Goal: Check status: Check status

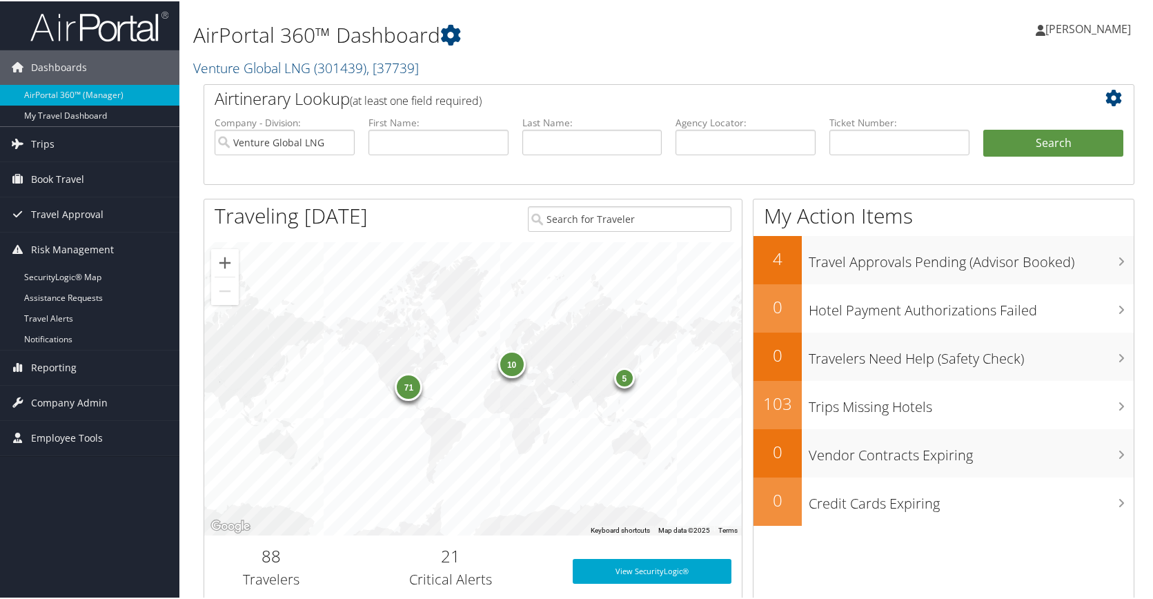
click at [620, 376] on div "5" at bounding box center [624, 376] width 21 height 21
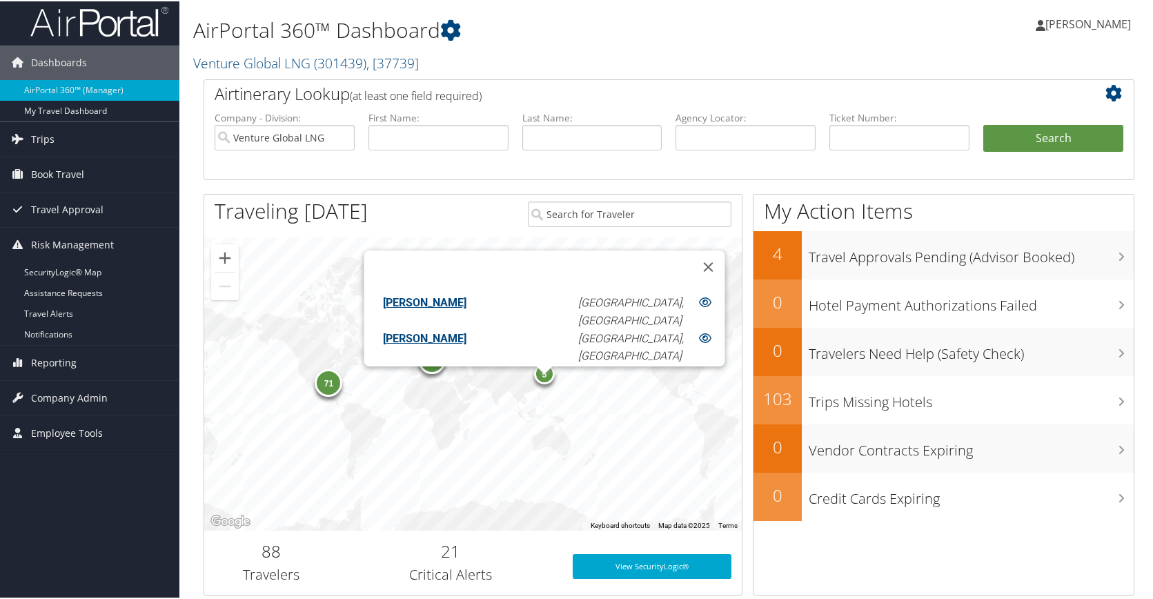
scroll to position [66, 0]
click at [692, 253] on button "Close" at bounding box center [708, 265] width 33 height 33
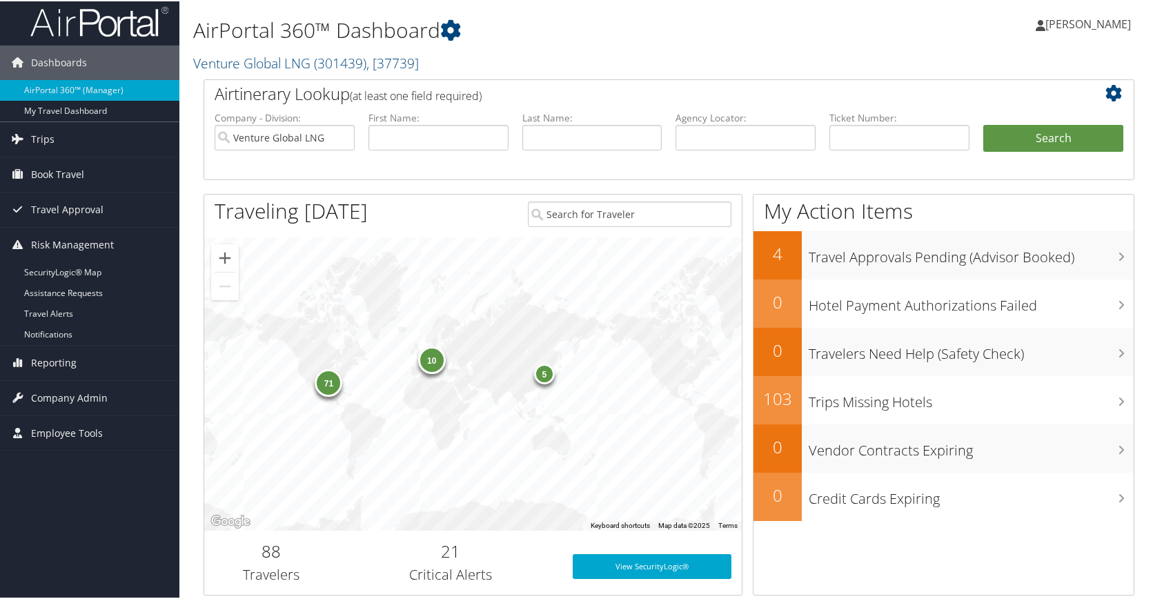
click at [434, 365] on div "10" at bounding box center [432, 358] width 28 height 28
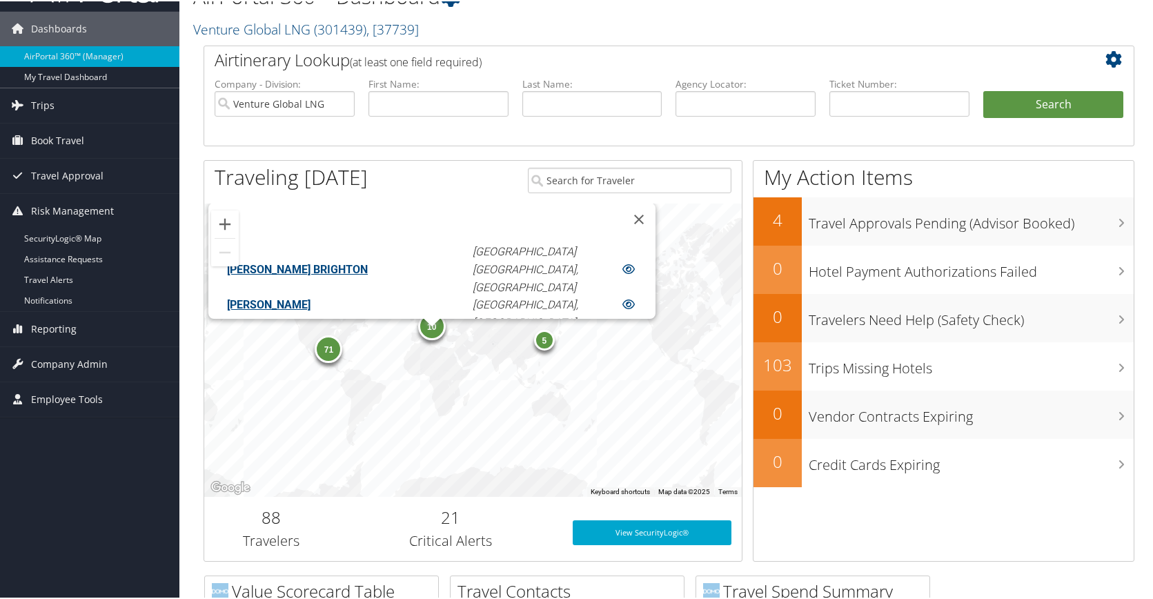
scroll to position [41, 0]
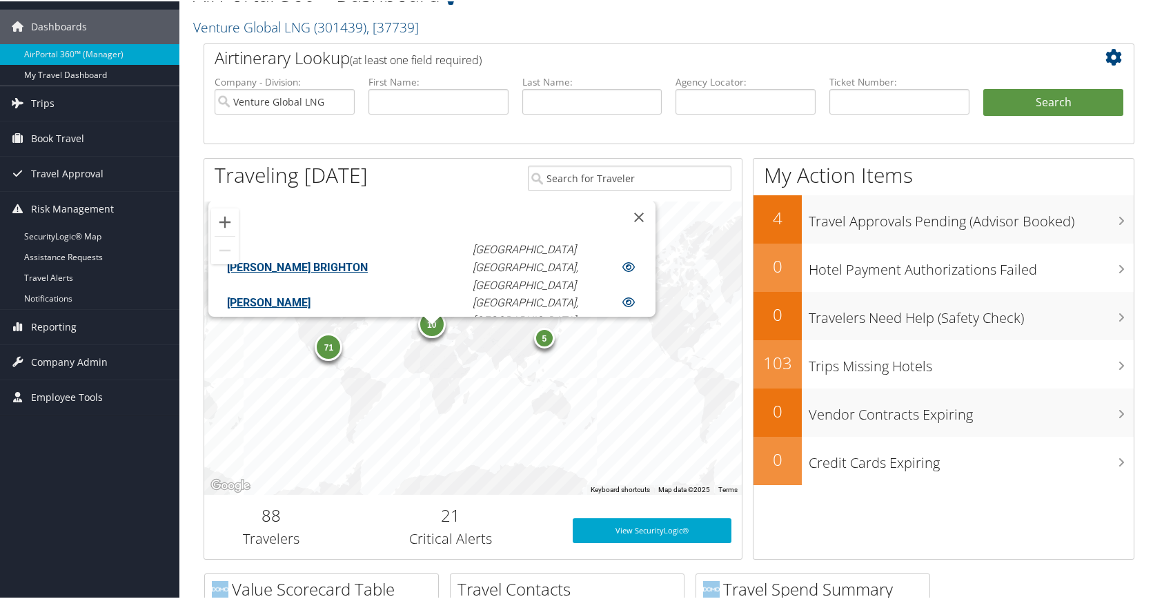
click at [333, 341] on div "71" at bounding box center [329, 346] width 28 height 28
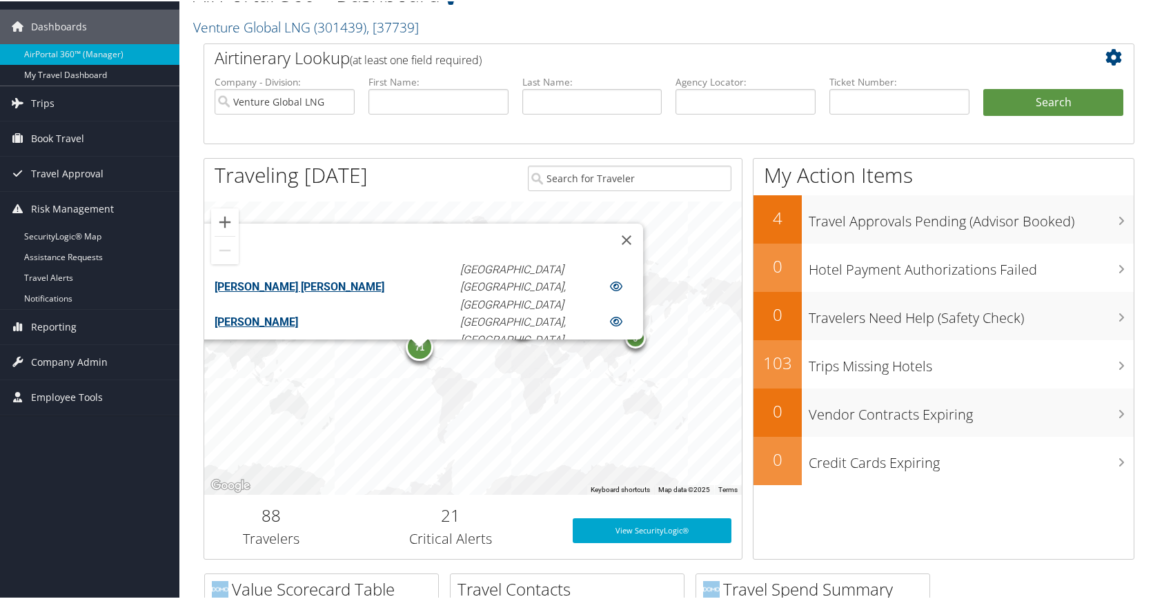
scroll to position [1330, 0]
click at [412, 188] on div "Traveling Today" at bounding box center [360, 175] width 313 height 37
click at [610, 231] on button "Close" at bounding box center [626, 238] width 33 height 33
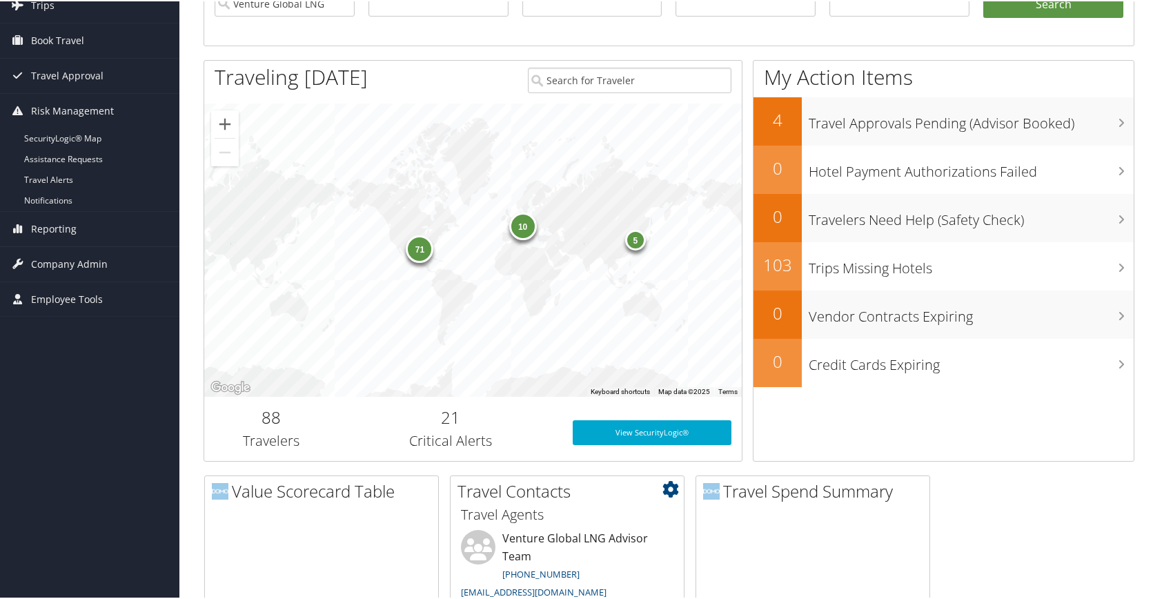
scroll to position [171, 0]
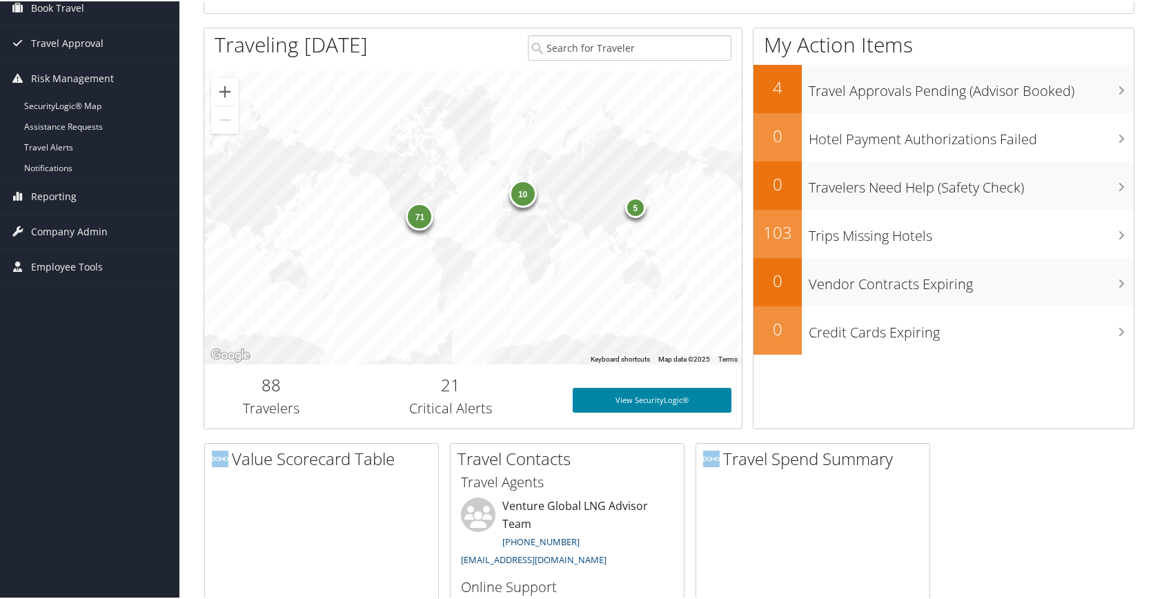
click at [607, 406] on link "View SecurityLogic®" at bounding box center [652, 398] width 159 height 25
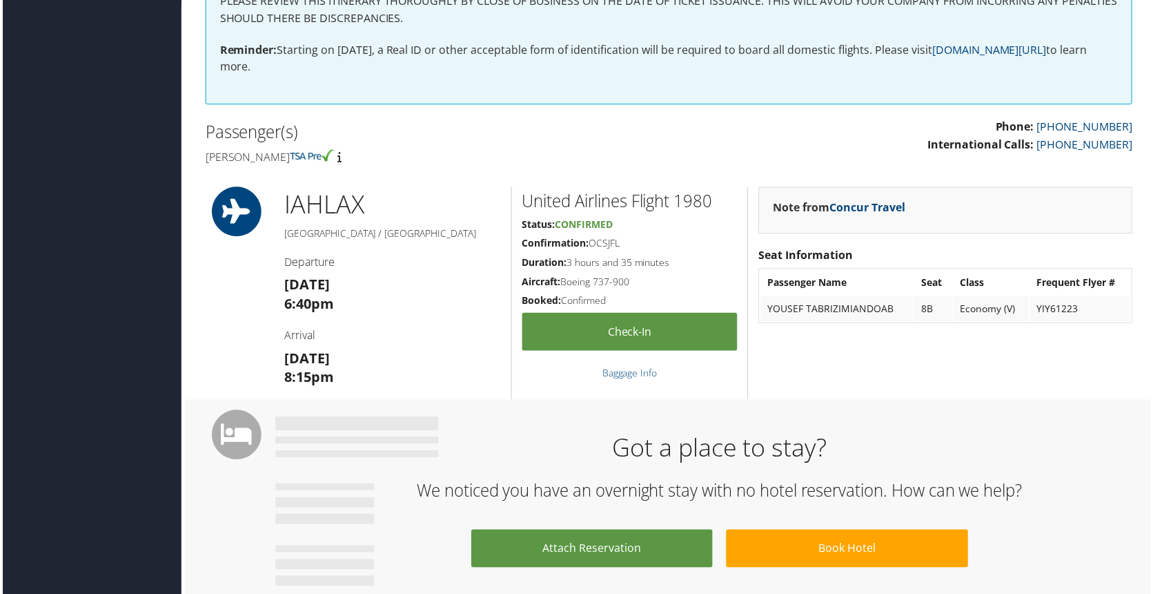
scroll to position [321, 0]
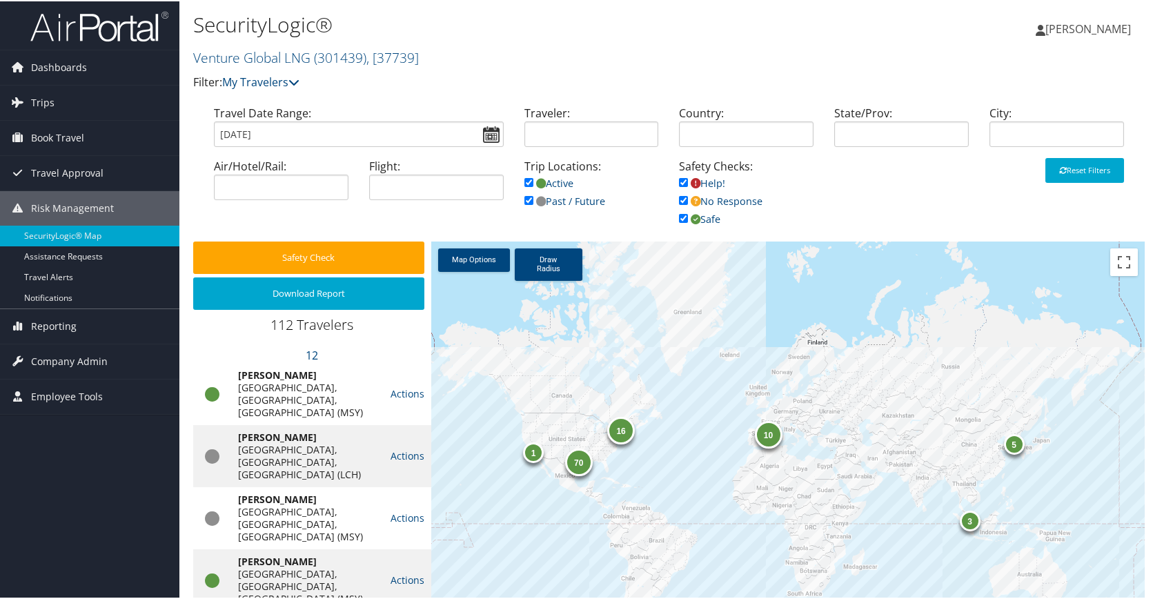
scroll to position [2262, 0]
click at [41, 103] on span "Trips" at bounding box center [42, 101] width 23 height 35
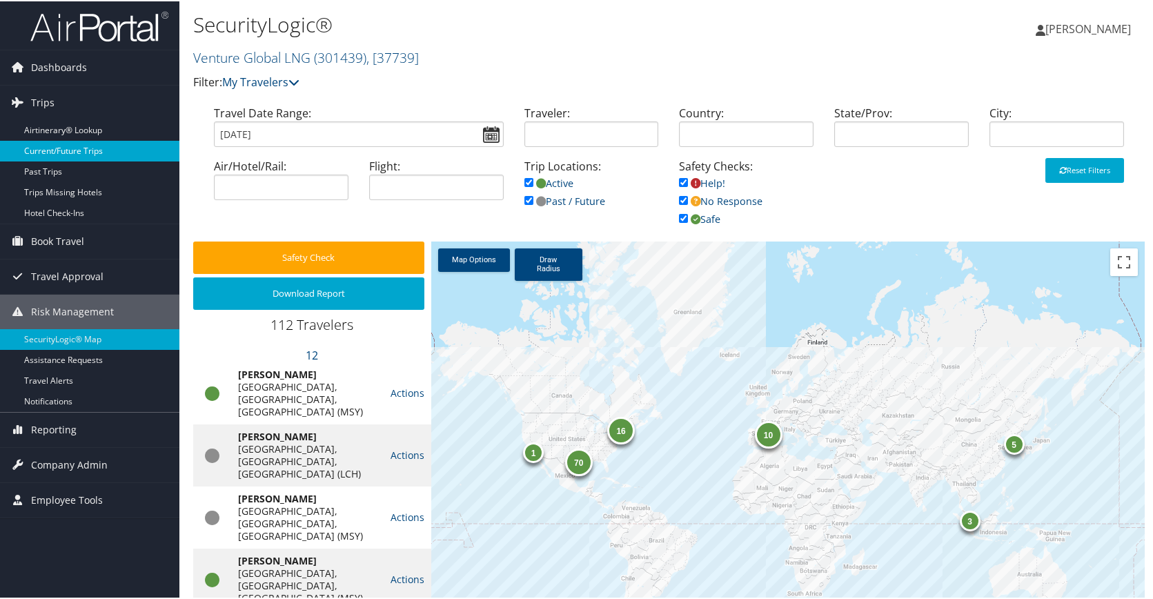
click at [55, 144] on link "Current/Future Trips" at bounding box center [89, 149] width 179 height 21
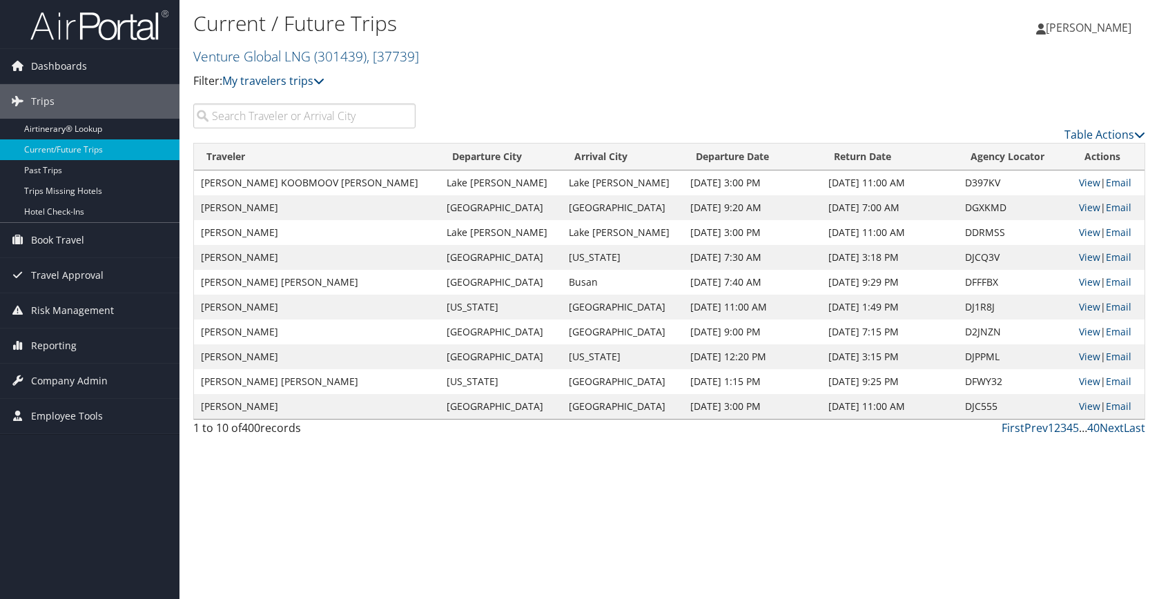
click at [683, 156] on th "Departure Date" at bounding box center [752, 157] width 138 height 27
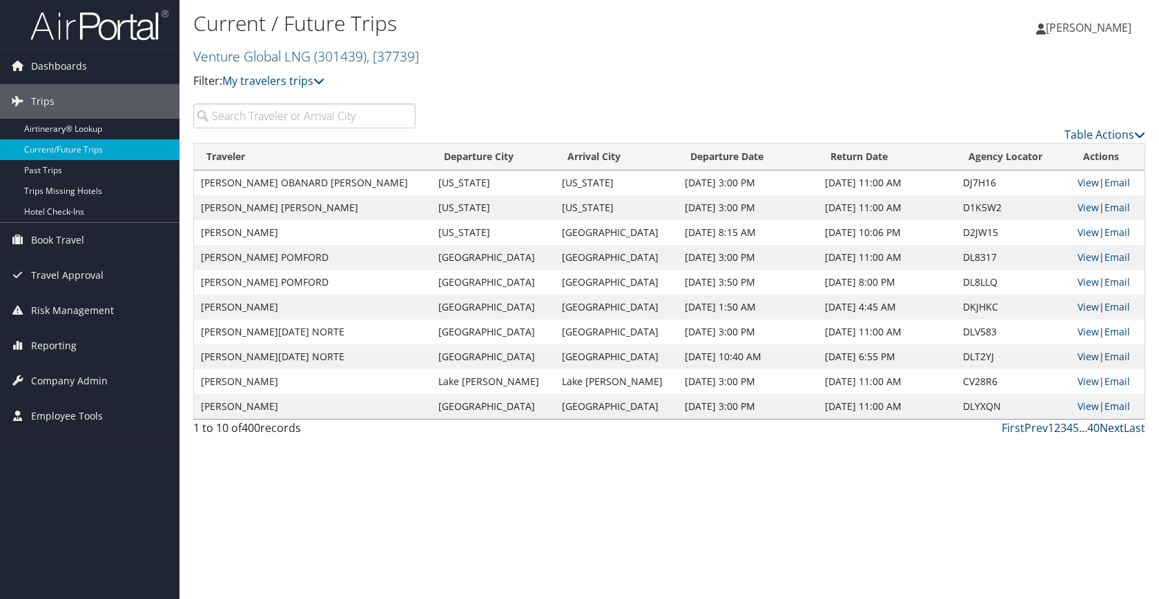
click at [1111, 427] on link "Next" at bounding box center [1111, 427] width 24 height 15
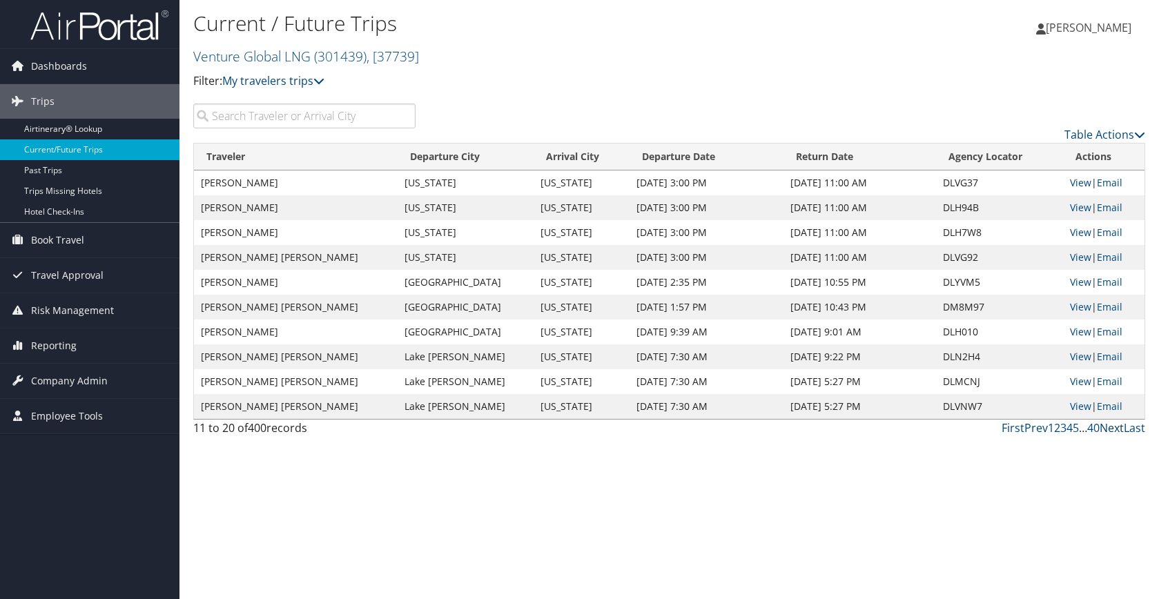
click at [1113, 426] on link "Next" at bounding box center [1111, 427] width 24 height 15
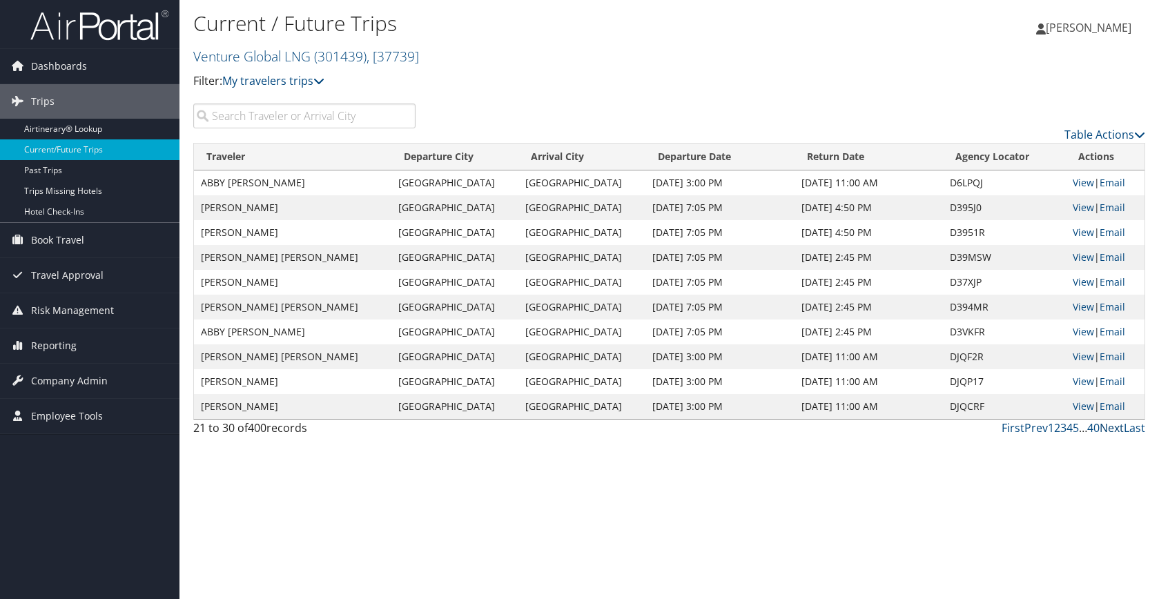
click at [1107, 427] on link "Next" at bounding box center [1111, 427] width 24 height 15
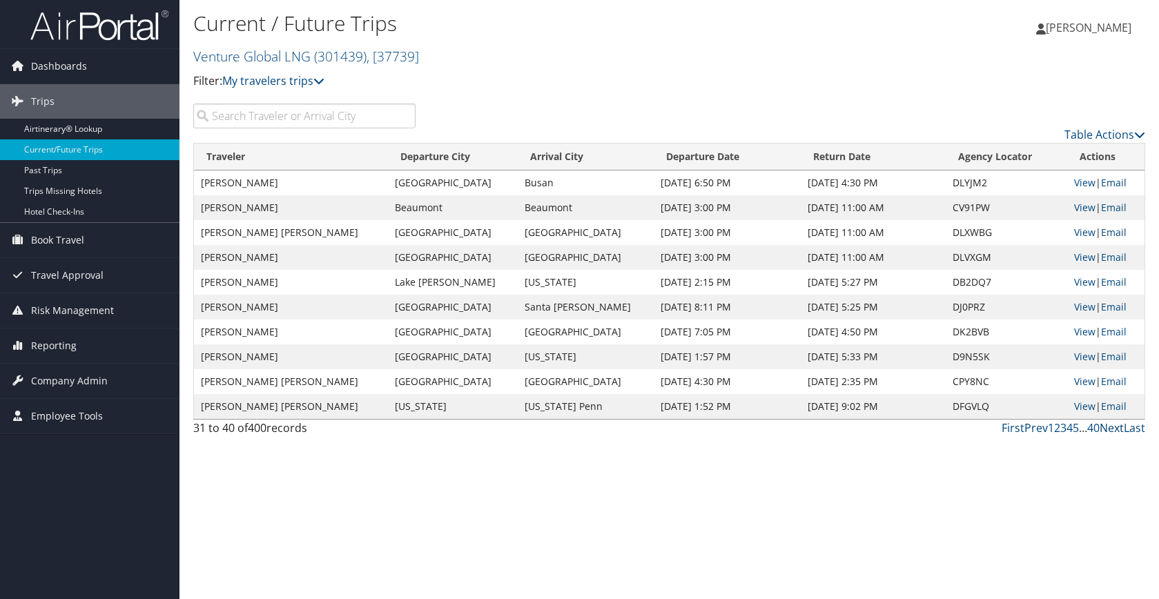
click at [1110, 427] on link "Next" at bounding box center [1111, 427] width 24 height 15
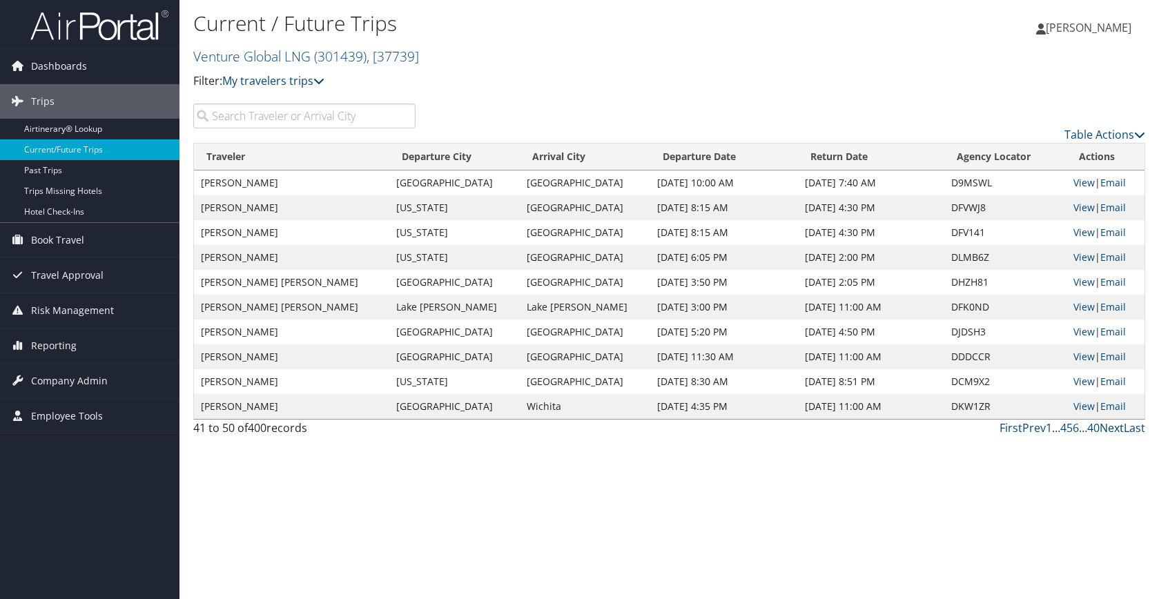
click at [1110, 427] on link "Next" at bounding box center [1111, 427] width 24 height 15
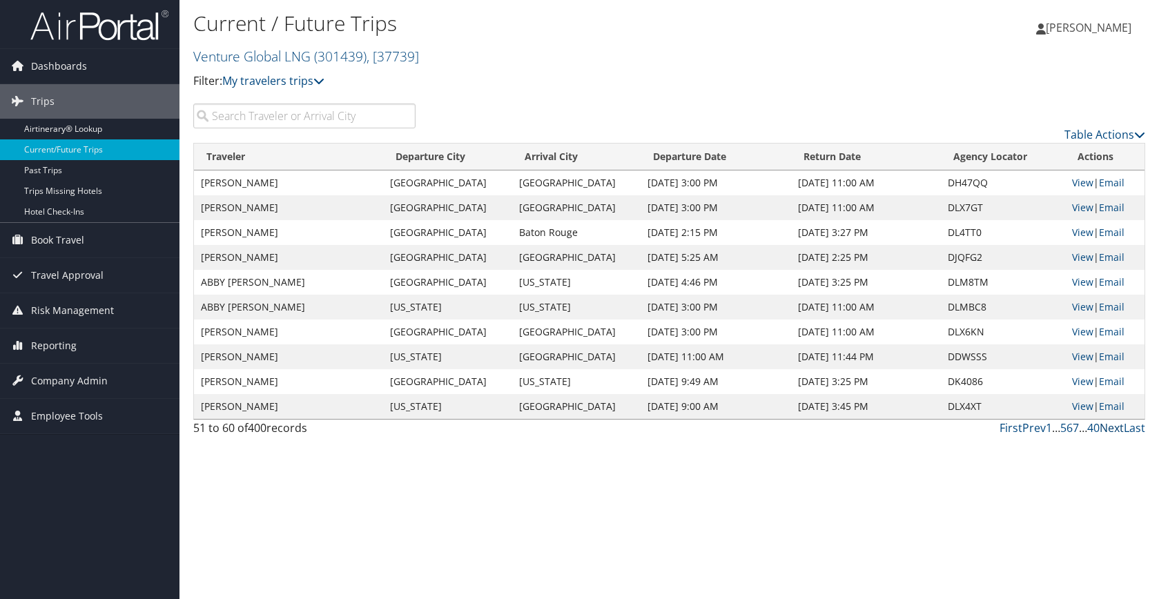
click at [1110, 427] on link "Next" at bounding box center [1111, 427] width 24 height 15
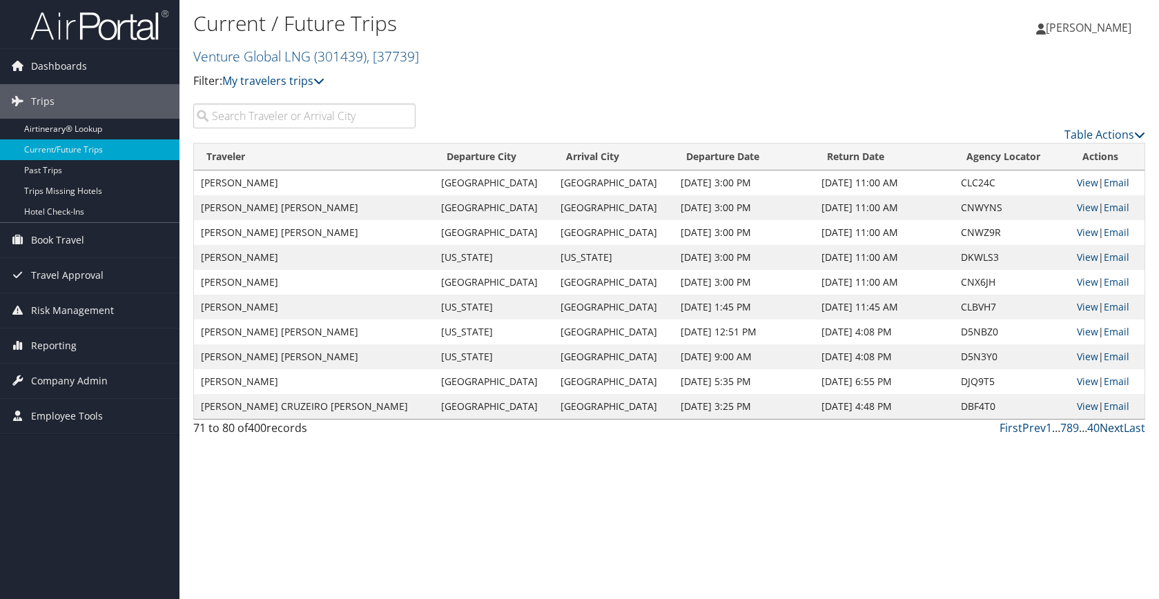
click at [1110, 427] on link "Next" at bounding box center [1111, 427] width 24 height 15
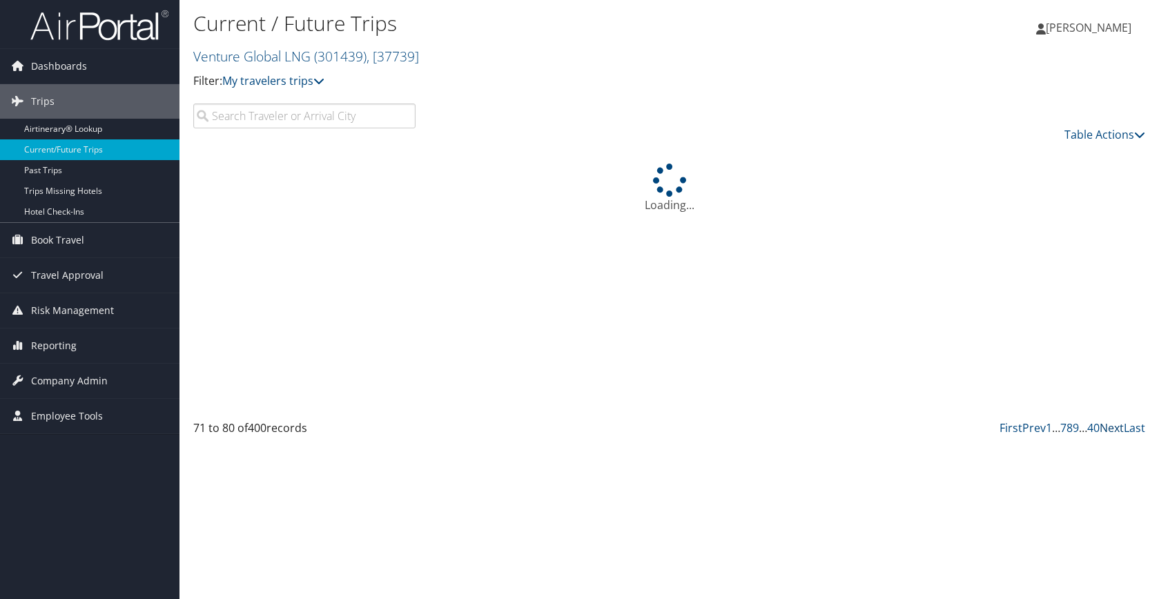
click at [1110, 427] on link "Next" at bounding box center [1111, 427] width 24 height 15
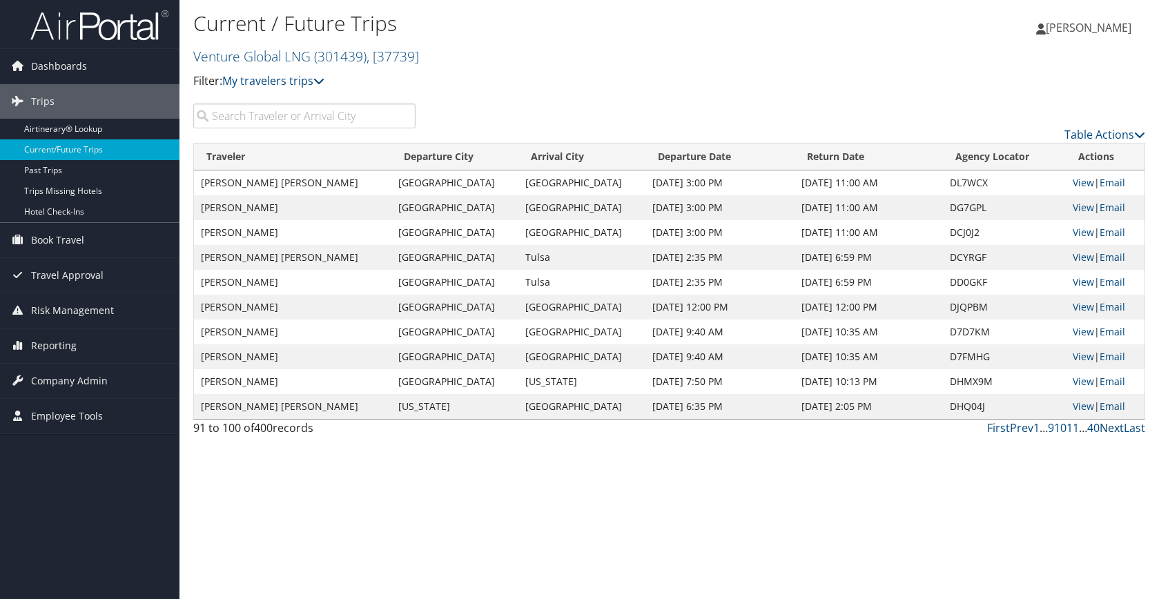
click at [1112, 427] on link "Next" at bounding box center [1111, 427] width 24 height 15
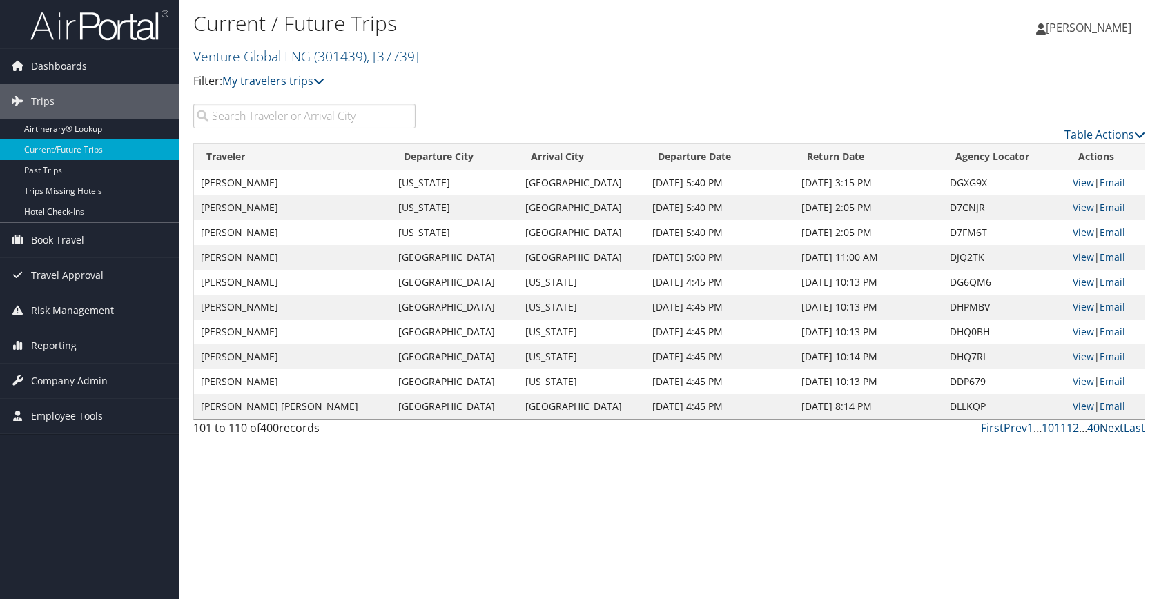
click at [1112, 427] on link "Next" at bounding box center [1111, 427] width 24 height 15
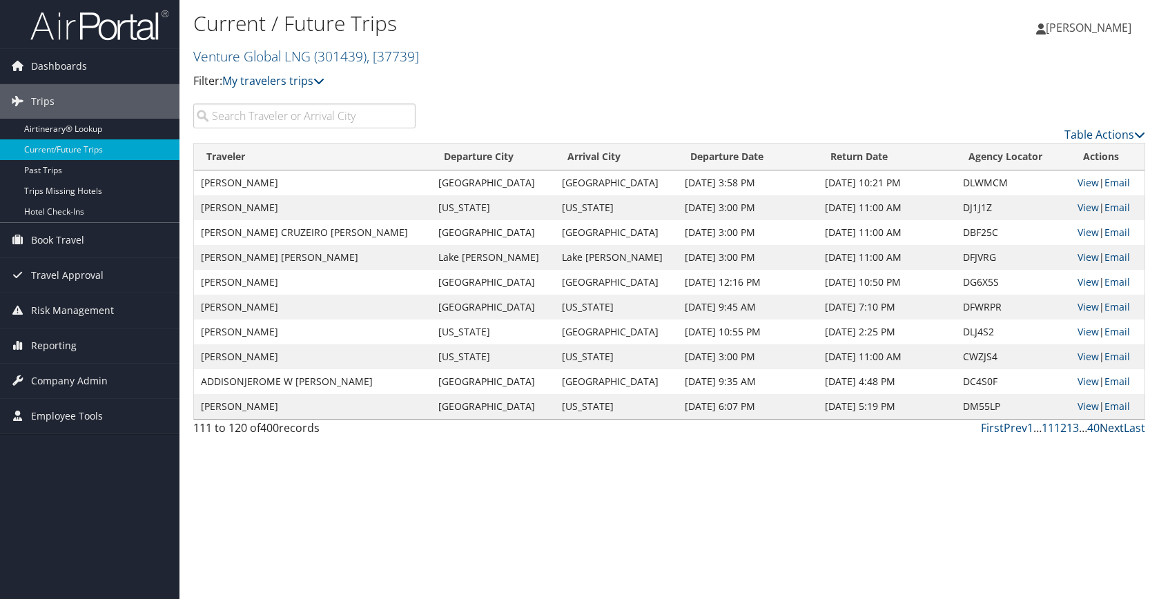
click at [1112, 427] on link "Next" at bounding box center [1111, 427] width 24 height 15
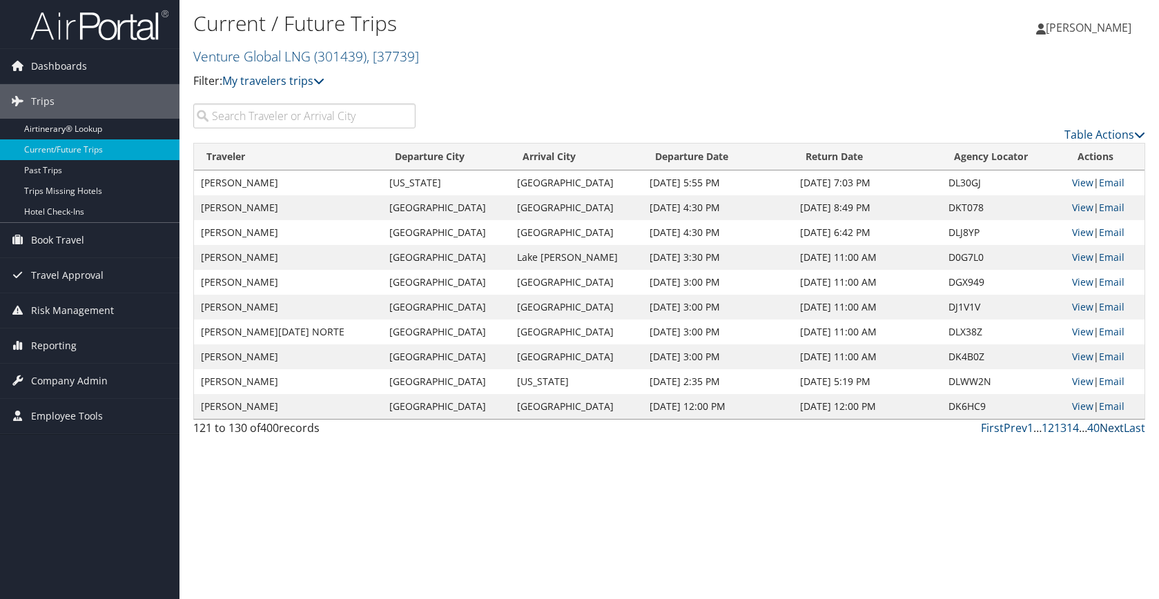
click at [1112, 427] on link "Next" at bounding box center [1111, 427] width 24 height 15
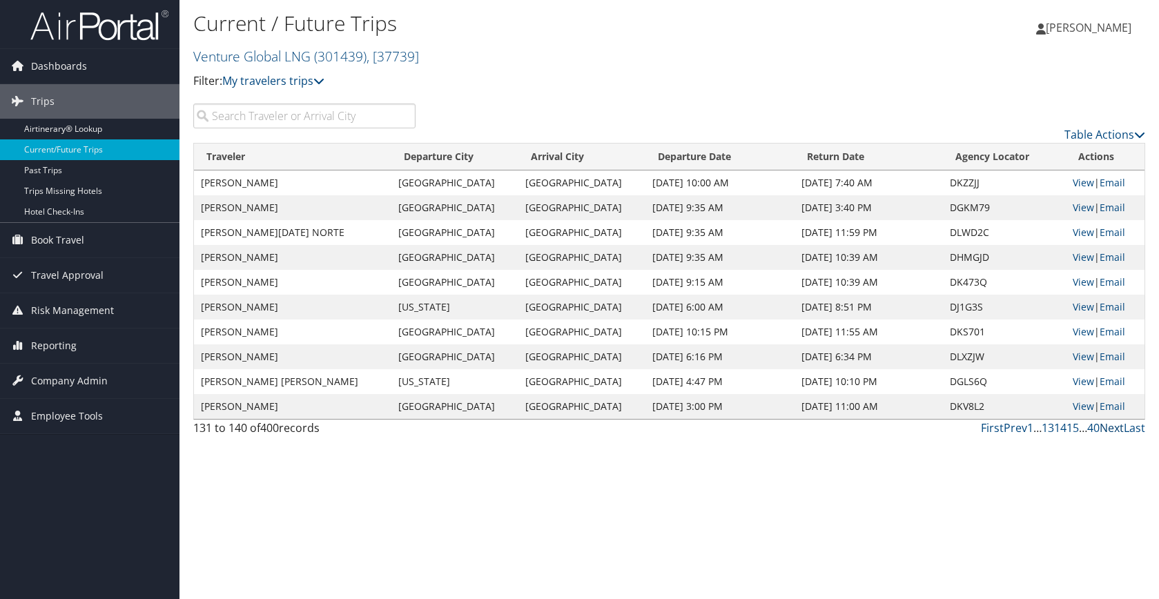
click at [1112, 427] on link "Next" at bounding box center [1111, 427] width 24 height 15
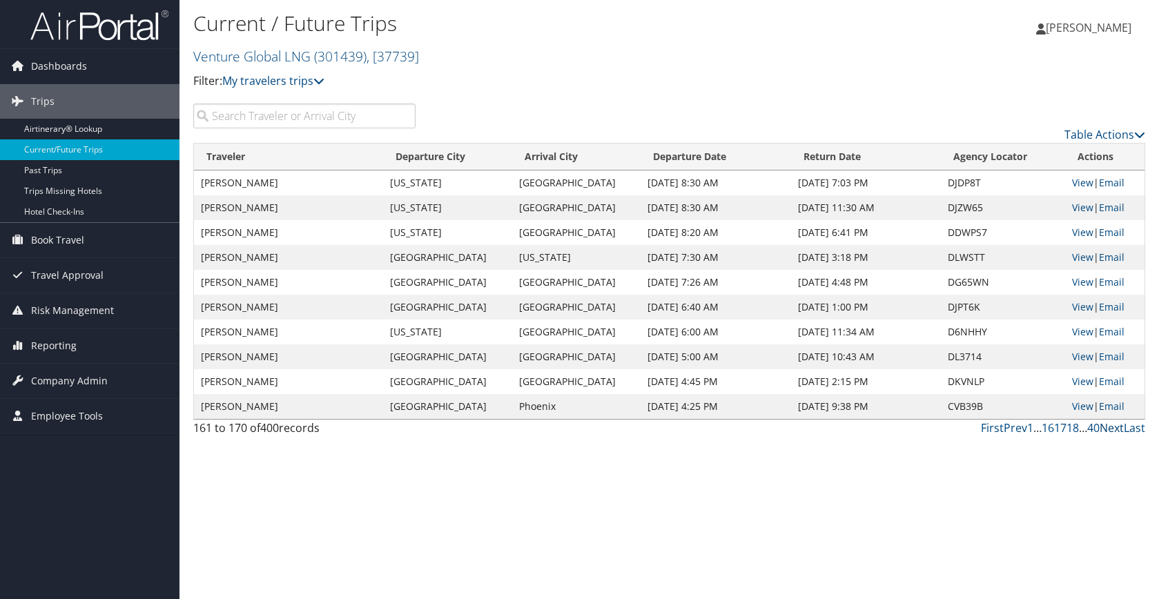
click at [1112, 427] on link "Next" at bounding box center [1111, 427] width 24 height 15
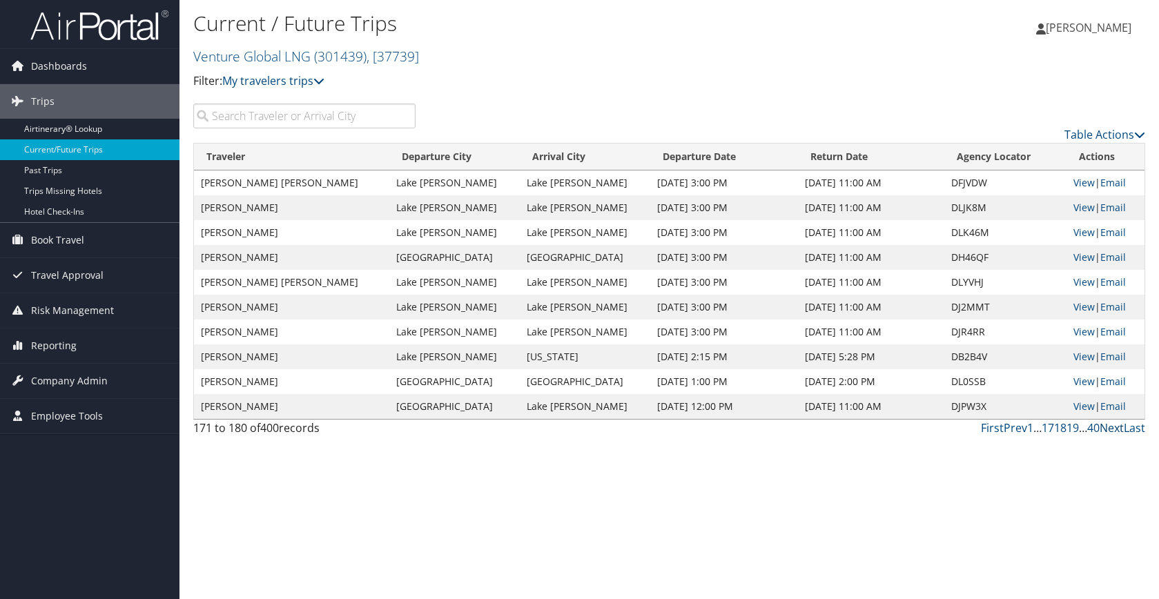
click at [1112, 427] on link "Next" at bounding box center [1111, 427] width 24 height 15
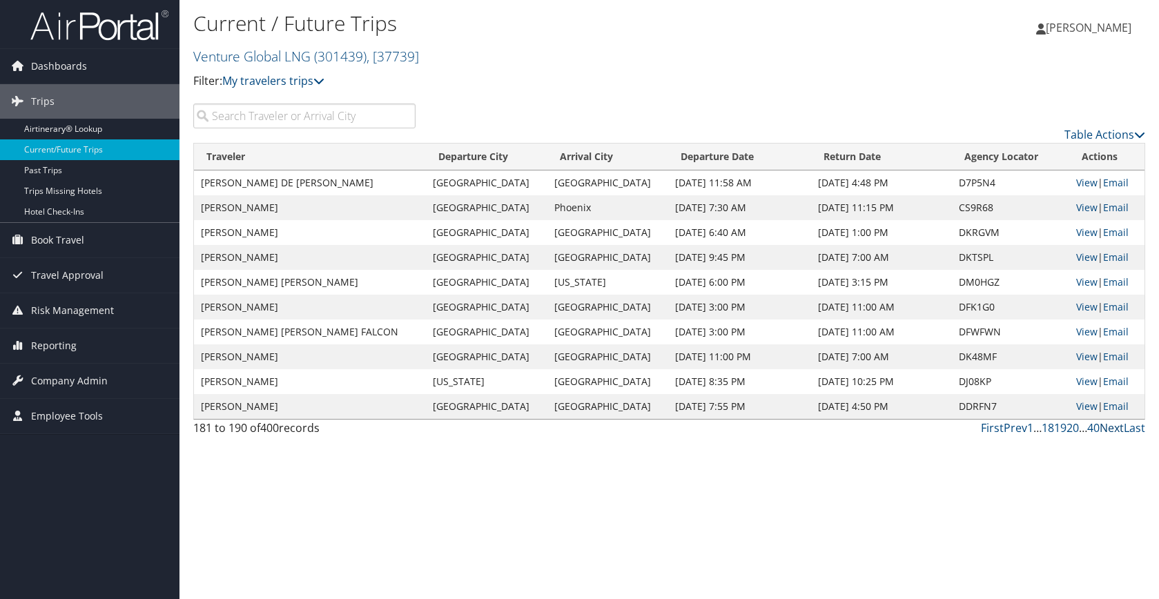
click at [1112, 427] on link "Next" at bounding box center [1111, 427] width 24 height 15
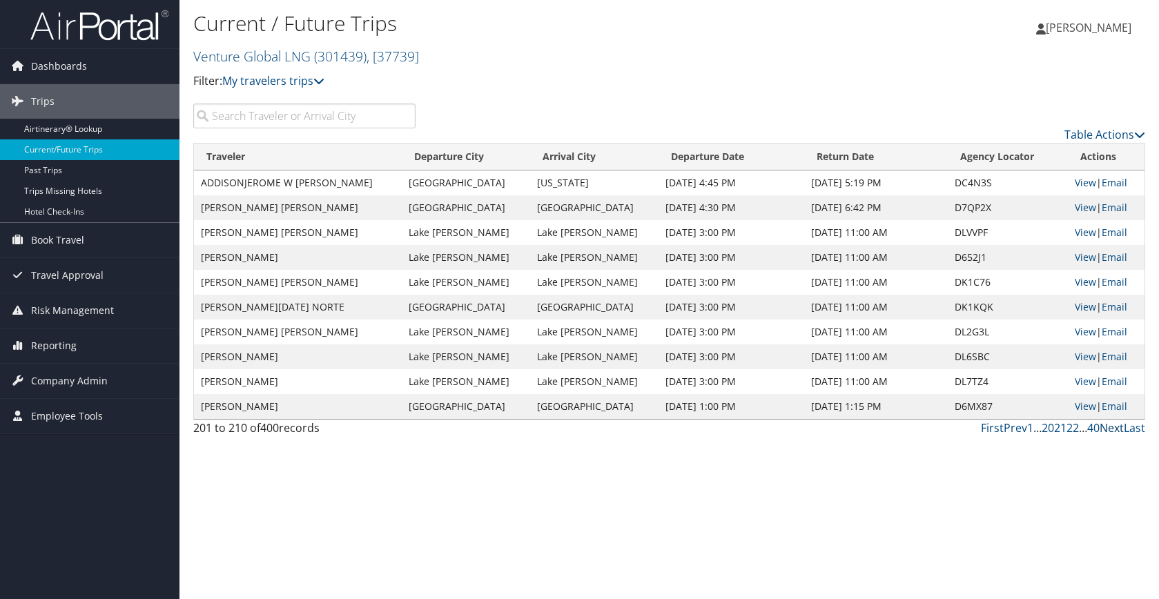
click at [1112, 427] on link "Next" at bounding box center [1111, 427] width 24 height 15
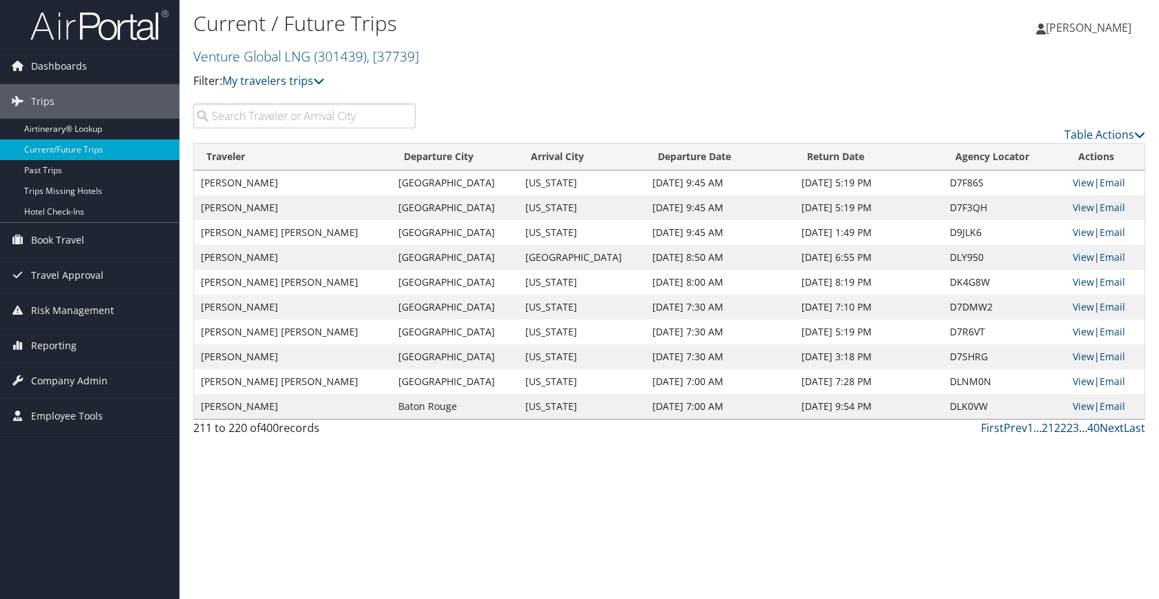
click at [1112, 427] on link "Next" at bounding box center [1111, 427] width 24 height 15
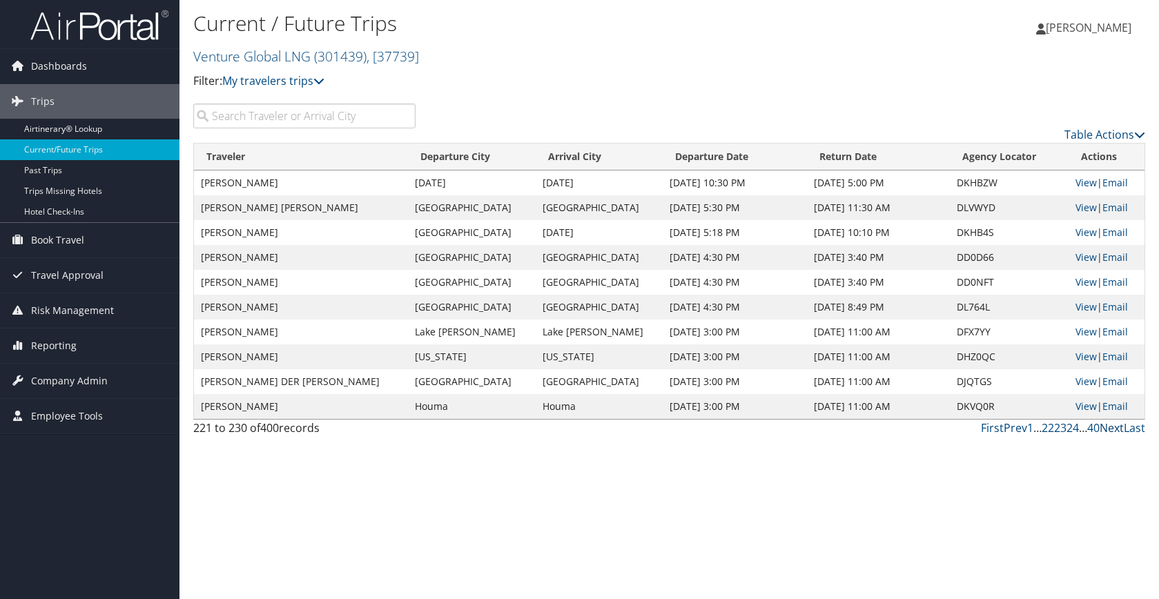
click at [1112, 427] on link "Next" at bounding box center [1111, 427] width 24 height 15
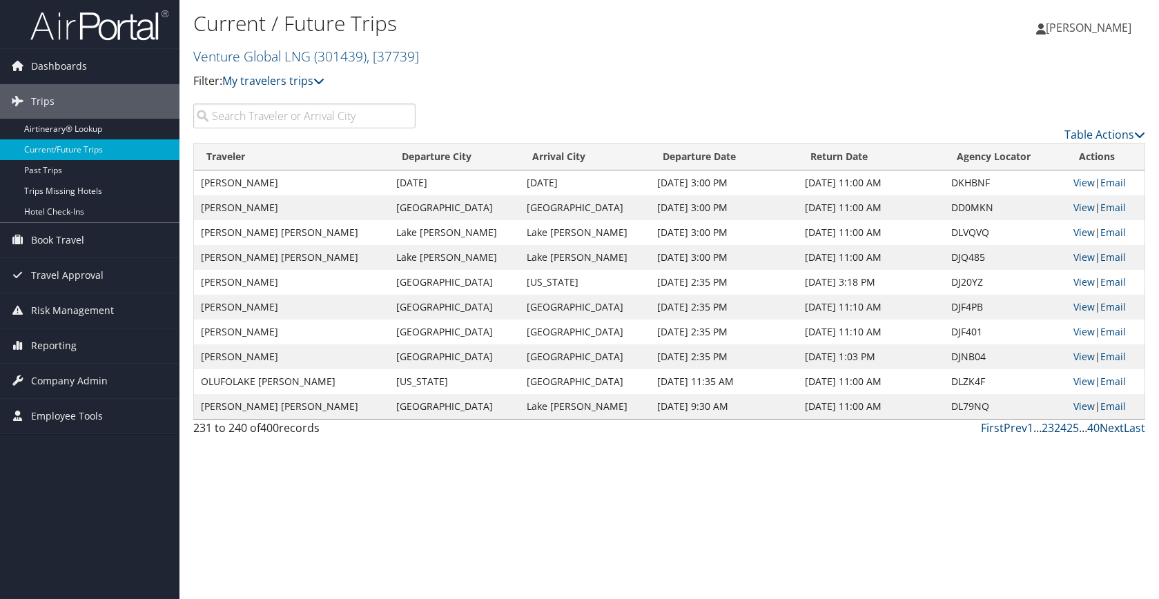
click at [1112, 427] on link "Next" at bounding box center [1111, 427] width 24 height 15
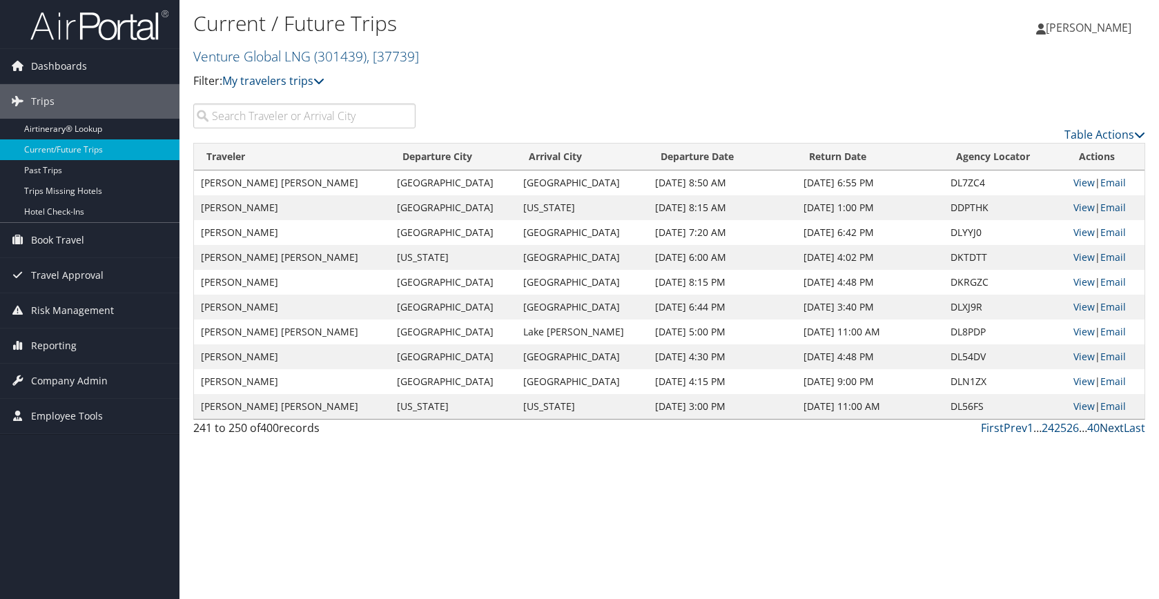
click at [1112, 427] on link "Next" at bounding box center [1111, 427] width 24 height 15
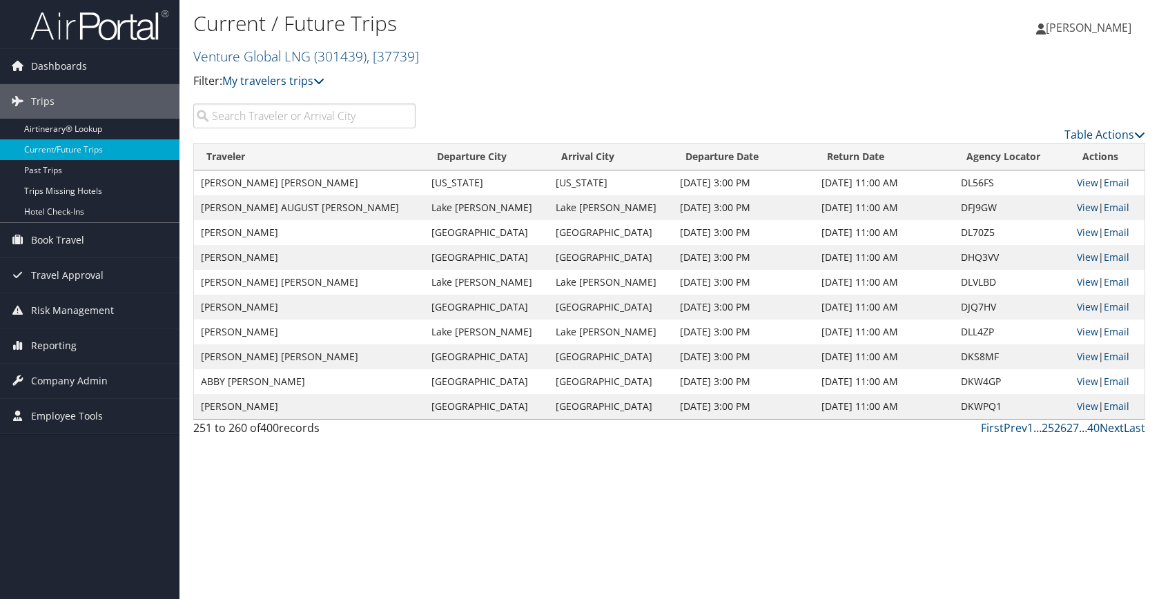
click at [1112, 427] on link "Next" at bounding box center [1111, 427] width 24 height 15
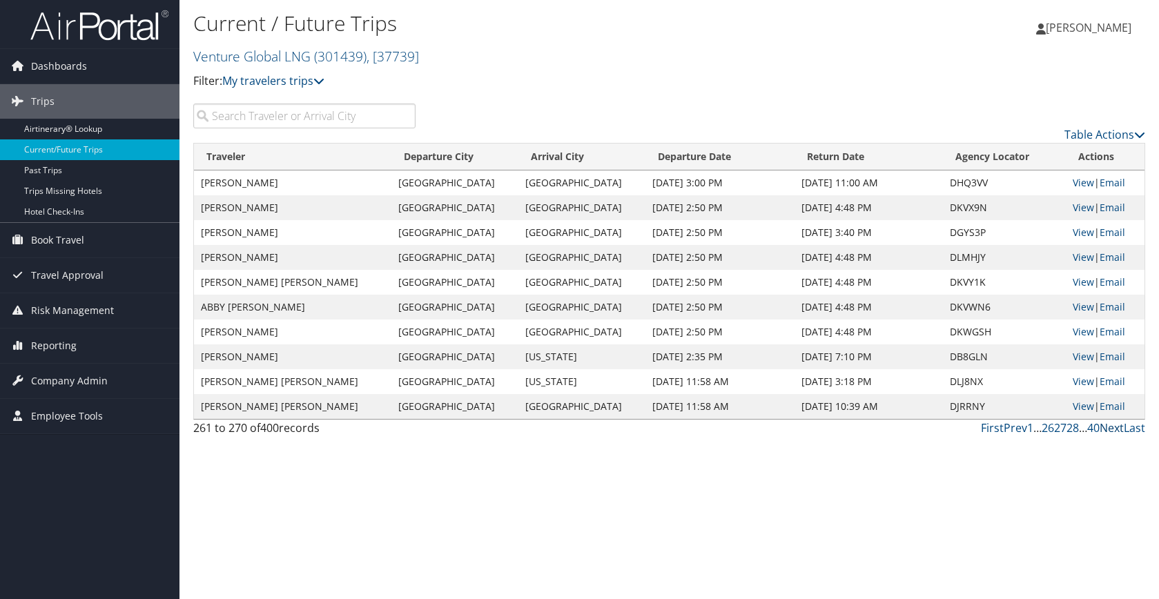
click at [1112, 427] on link "Next" at bounding box center [1111, 427] width 24 height 15
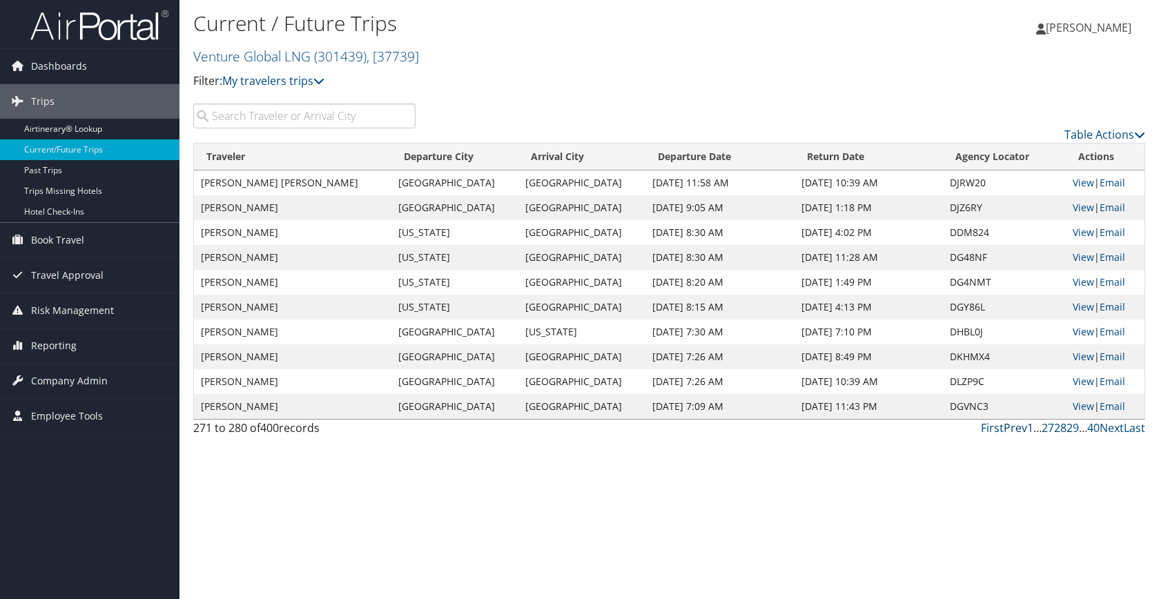
click at [1017, 425] on link "Prev" at bounding box center [1015, 427] width 23 height 15
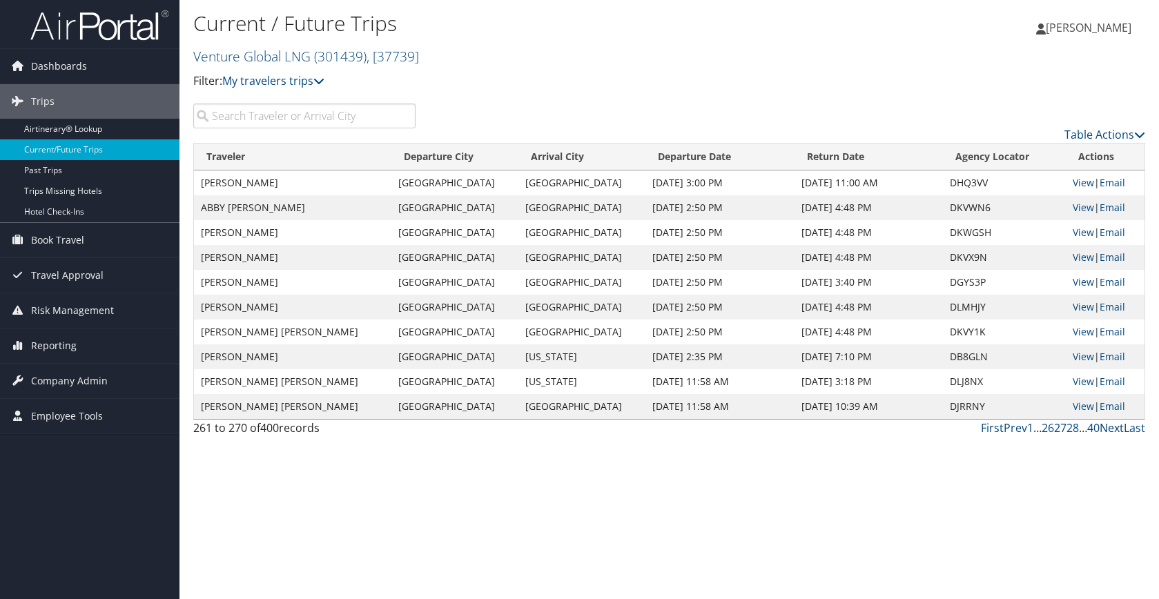
click at [1109, 426] on link "Next" at bounding box center [1111, 427] width 24 height 15
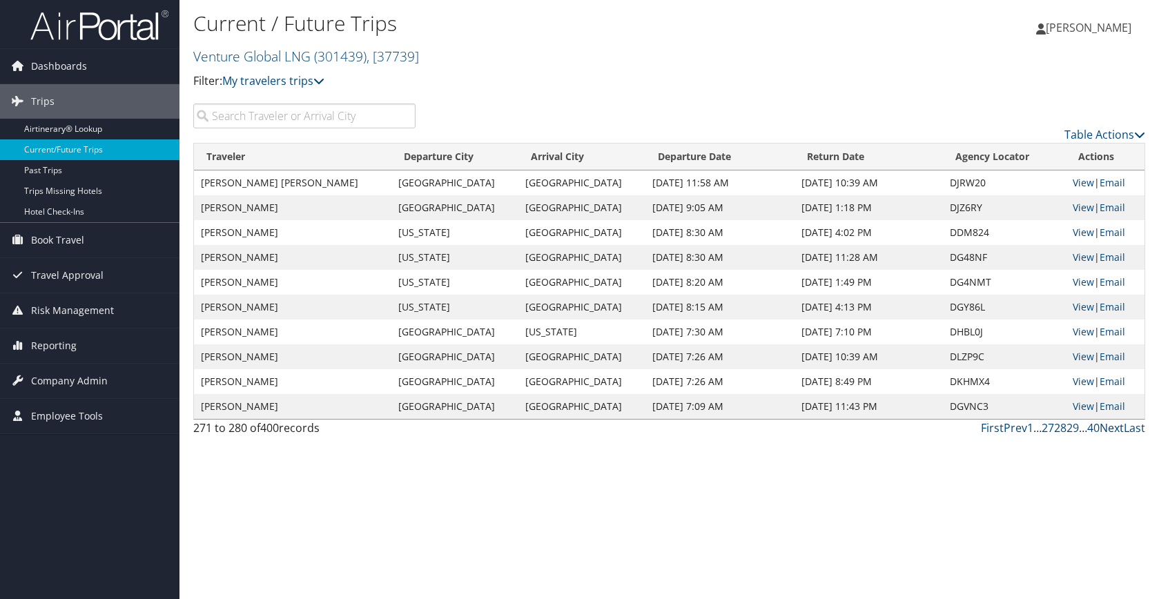
click at [1109, 426] on link "Next" at bounding box center [1111, 427] width 24 height 15
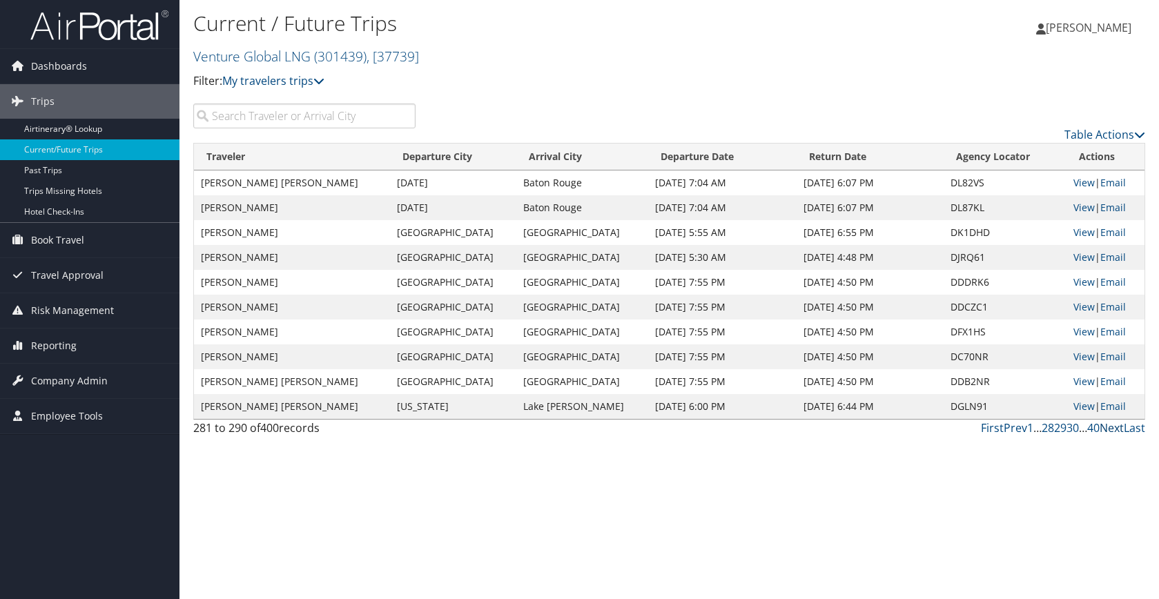
click at [1109, 426] on link "Next" at bounding box center [1111, 427] width 24 height 15
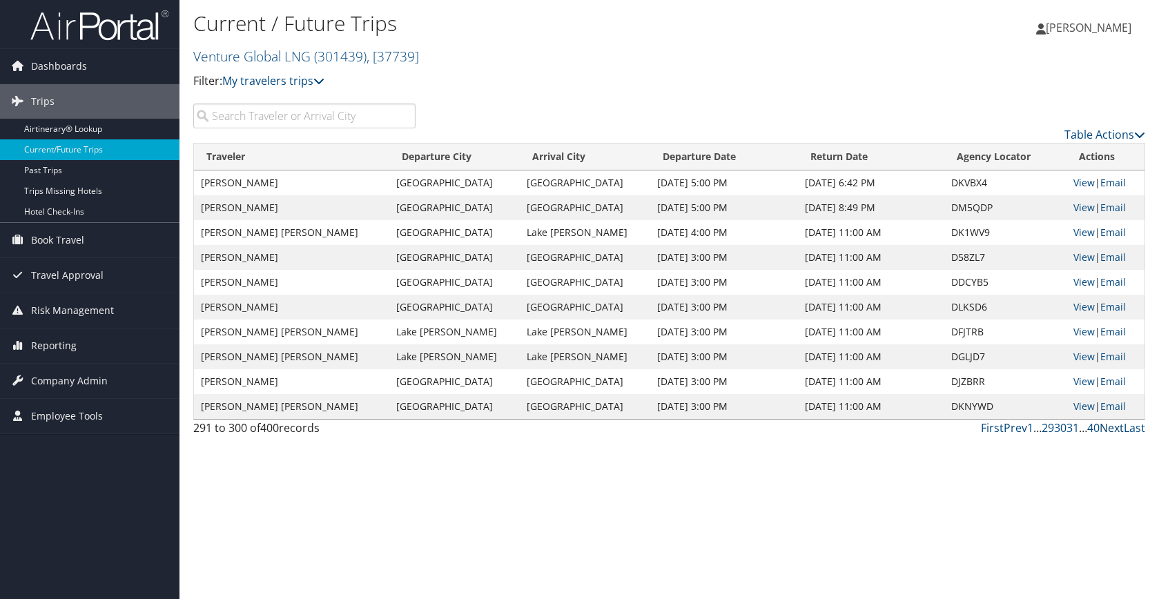
click at [1109, 426] on link "Next" at bounding box center [1111, 427] width 24 height 15
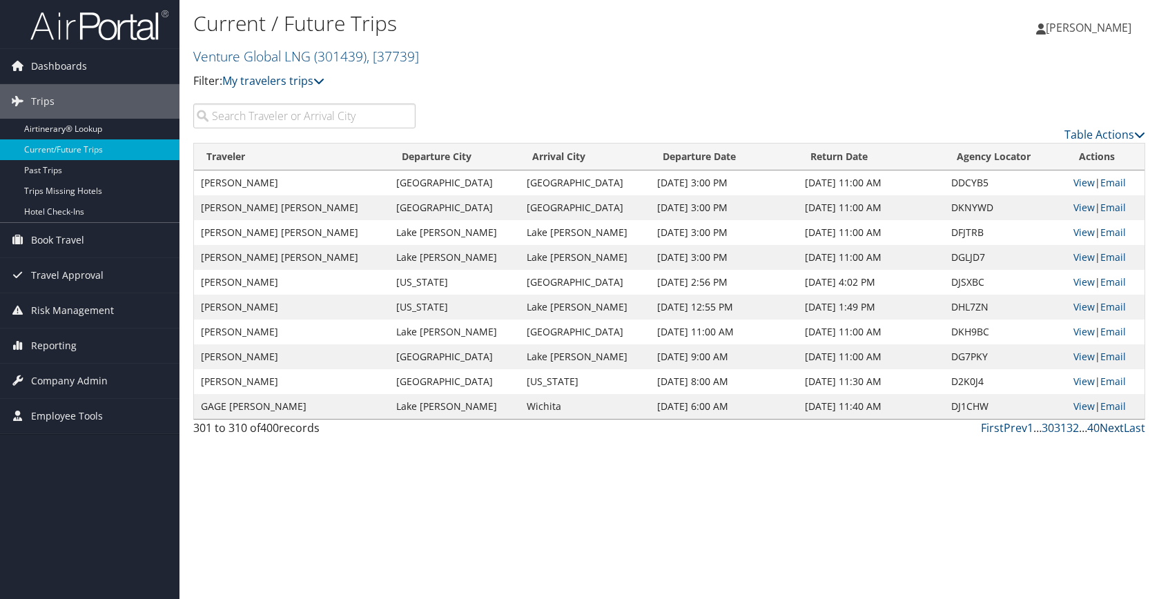
click at [1109, 426] on link "Next" at bounding box center [1111, 427] width 24 height 15
click at [1020, 425] on link "Prev" at bounding box center [1015, 427] width 23 height 15
click at [1105, 424] on link "Next" at bounding box center [1111, 427] width 24 height 15
click at [1109, 426] on link "Next" at bounding box center [1111, 427] width 24 height 15
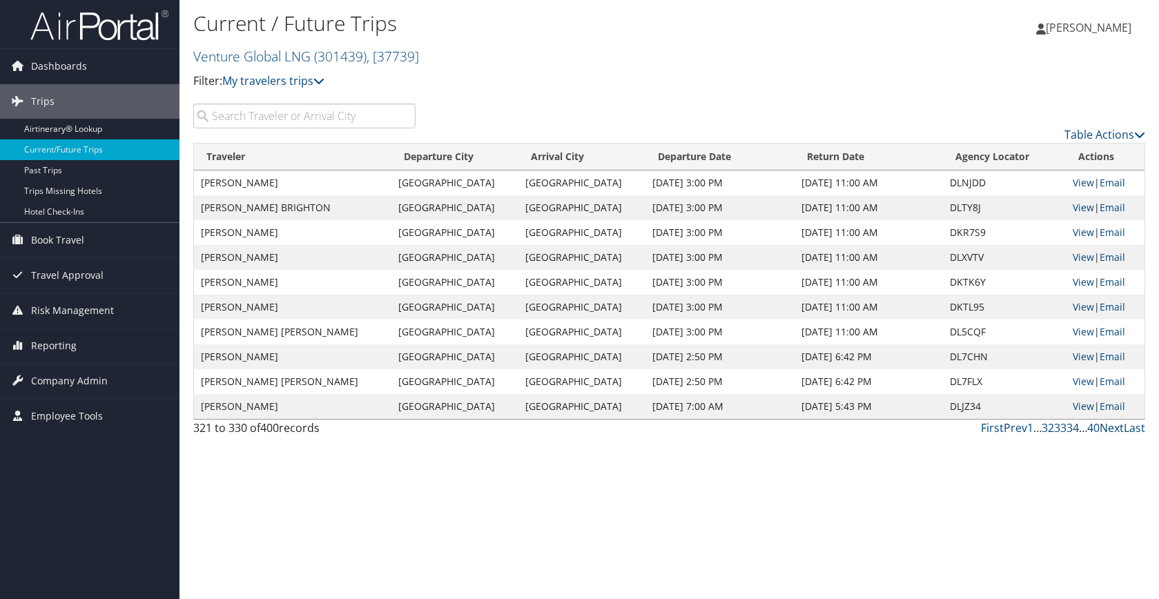
click at [1109, 427] on link "Next" at bounding box center [1111, 427] width 24 height 15
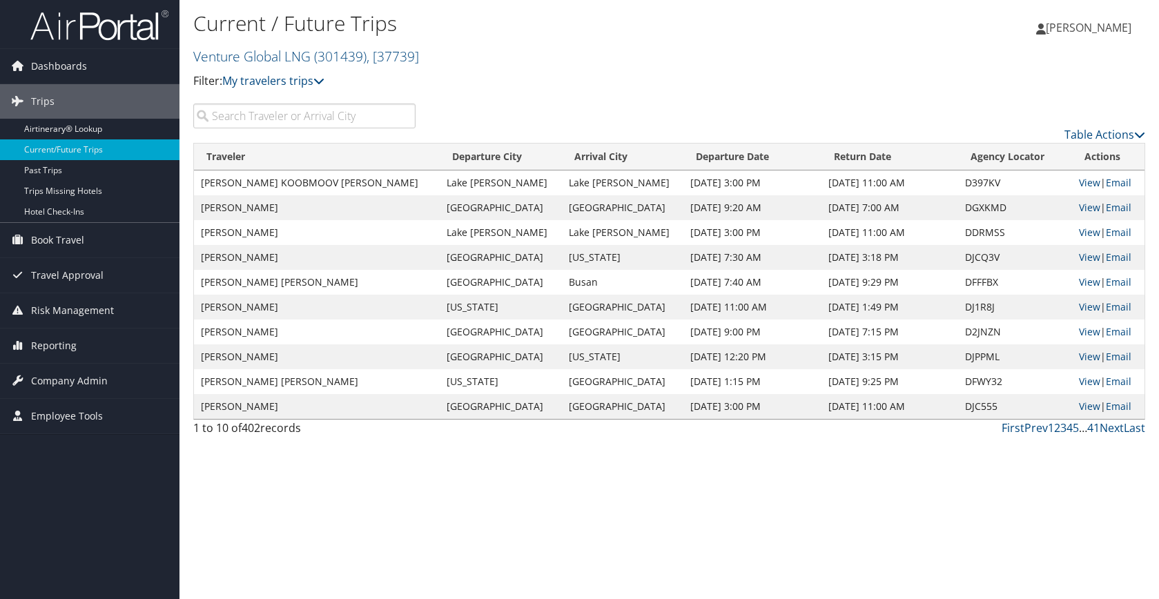
scroll to position [0, 1]
